Goal: Task Accomplishment & Management: Manage account settings

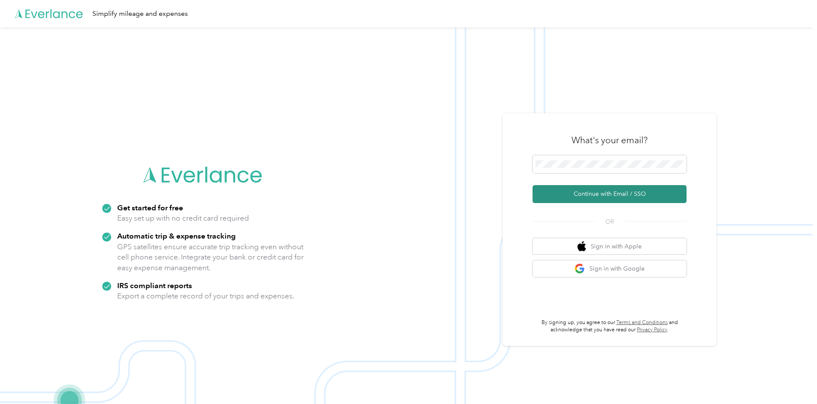
click at [610, 196] on button "Continue with Email / SSO" at bounding box center [610, 194] width 154 height 18
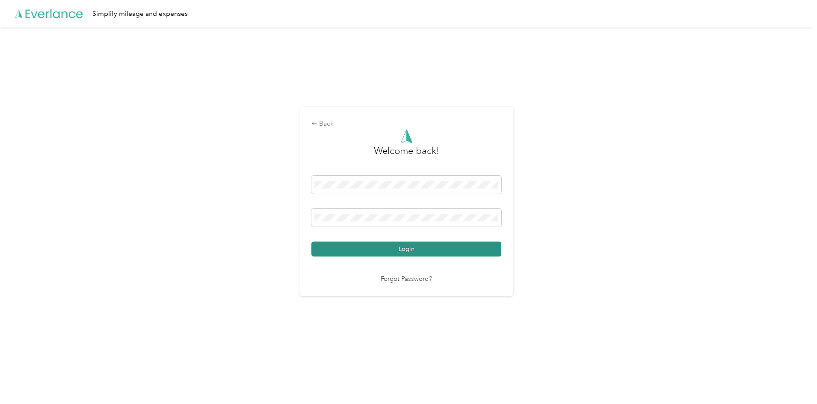
click at [386, 251] on button "Login" at bounding box center [406, 249] width 190 height 15
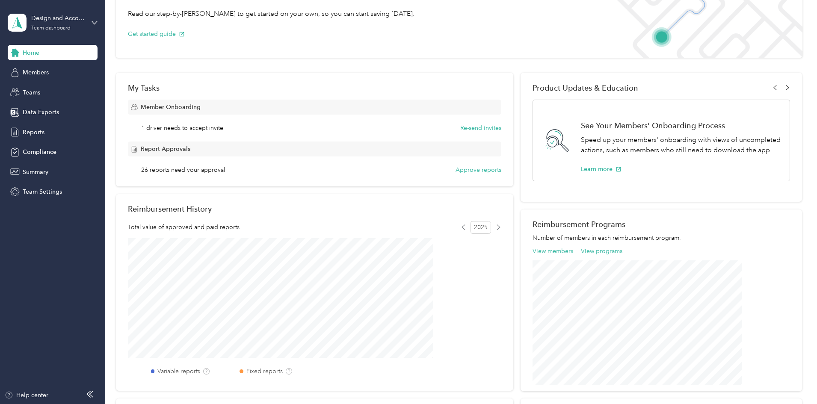
scroll to position [69, 0]
